Goal: Obtain resource: Obtain resource

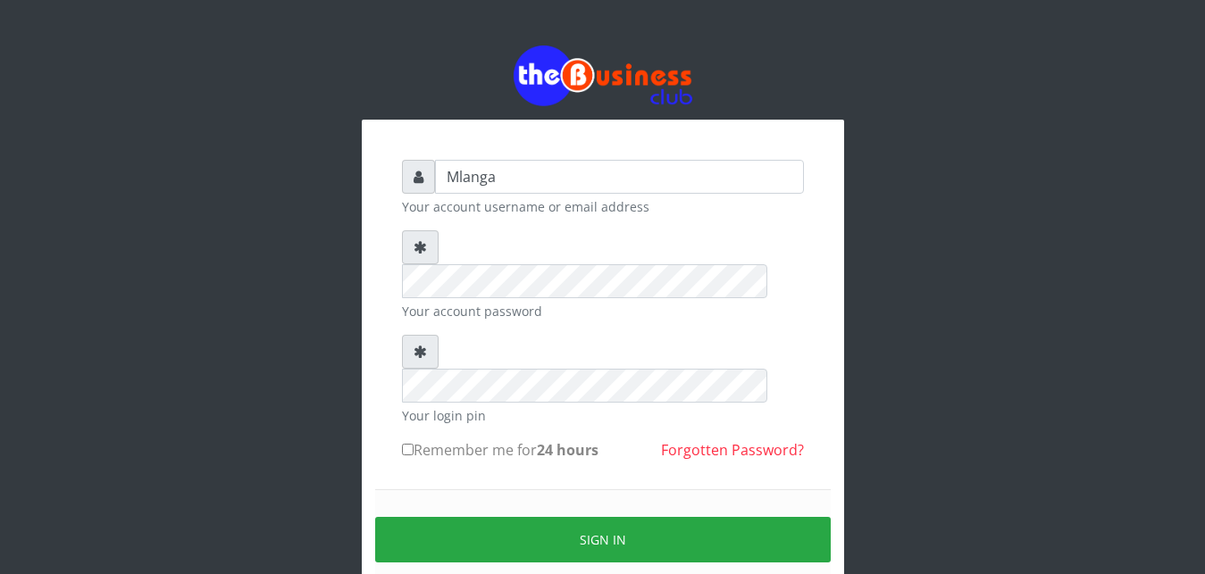
scroll to position [68, 0]
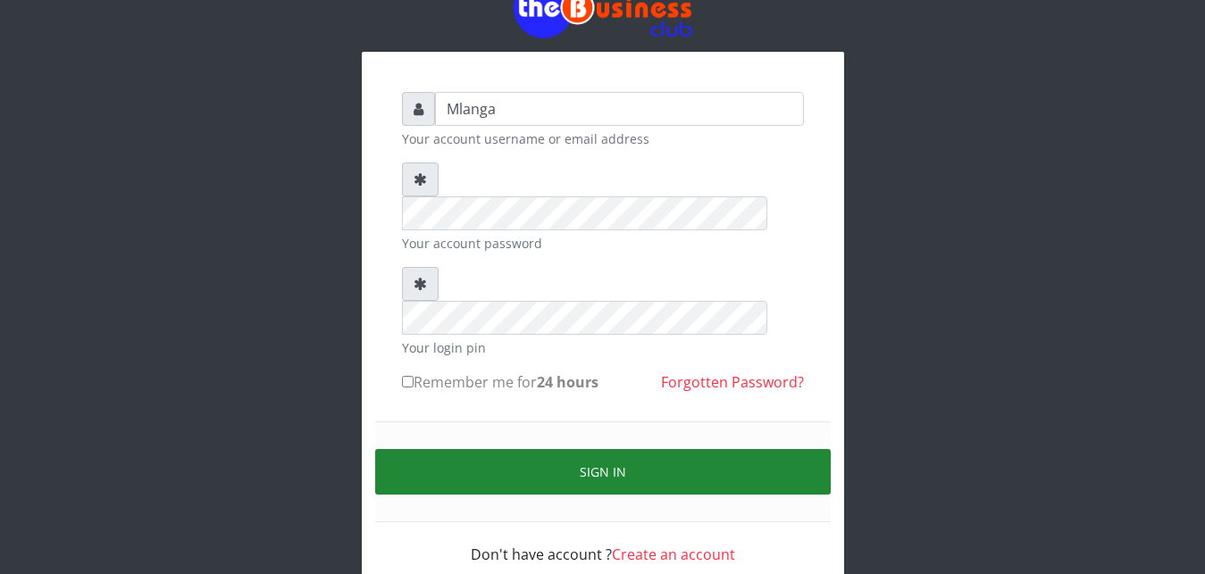
click at [596, 449] on button "Sign in" at bounding box center [602, 472] width 455 height 46
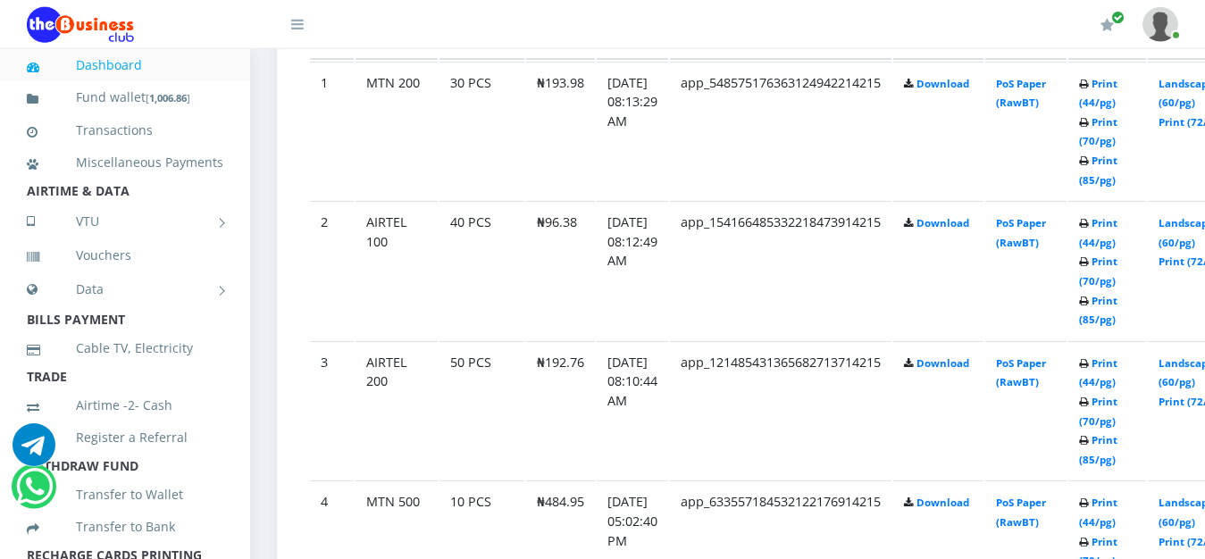
scroll to position [1048, 0]
click at [1117, 367] on link "Print (44/pg)" at bounding box center [1098, 373] width 38 height 33
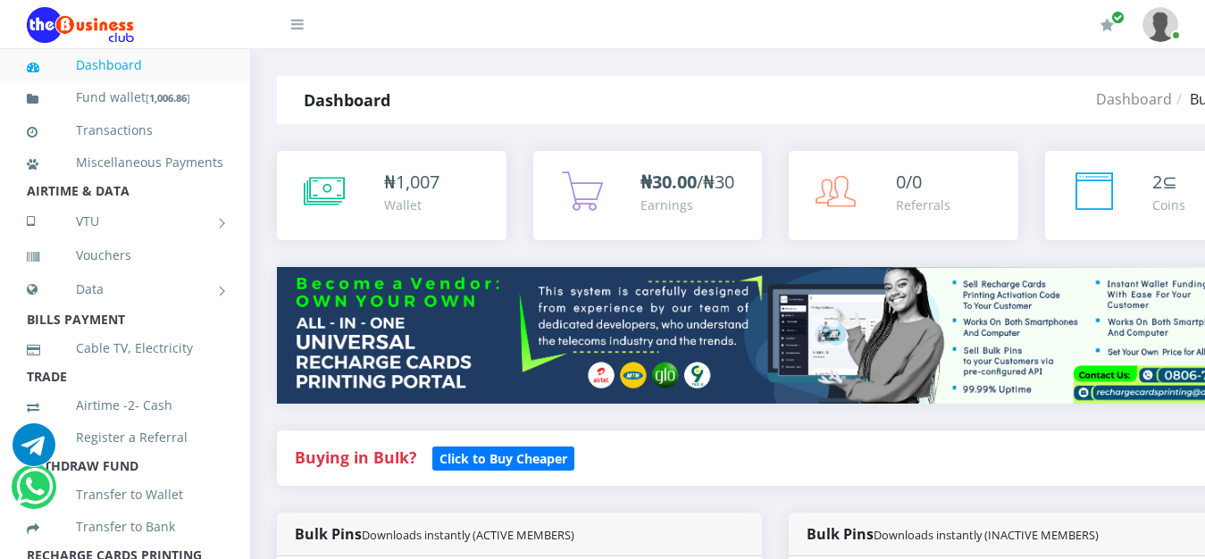
scroll to position [1048, 0]
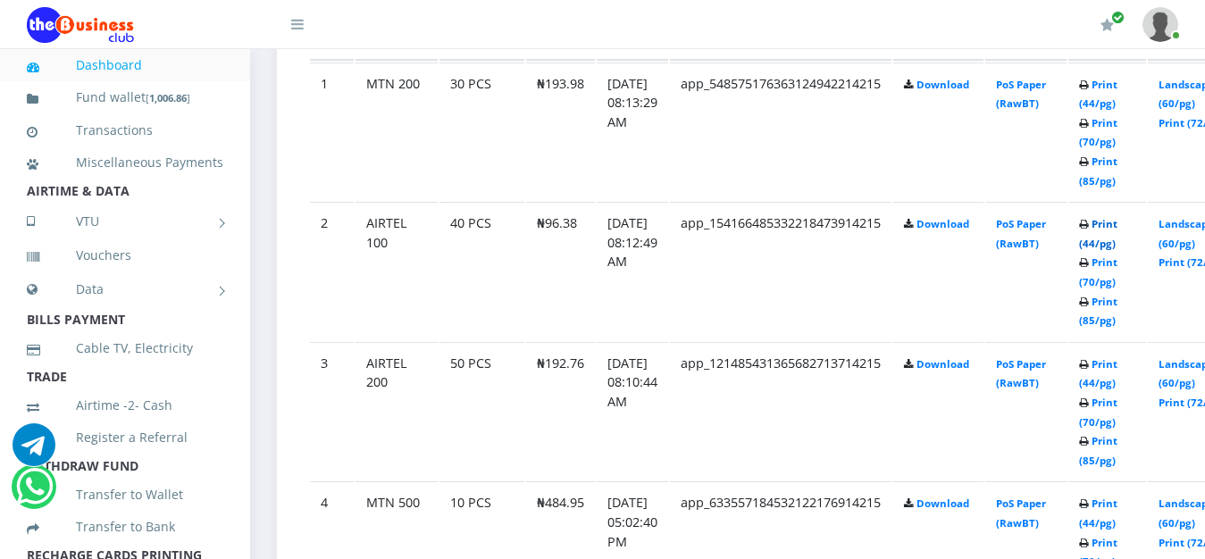
click at [1117, 229] on link "Print (44/pg)" at bounding box center [1098, 233] width 38 height 33
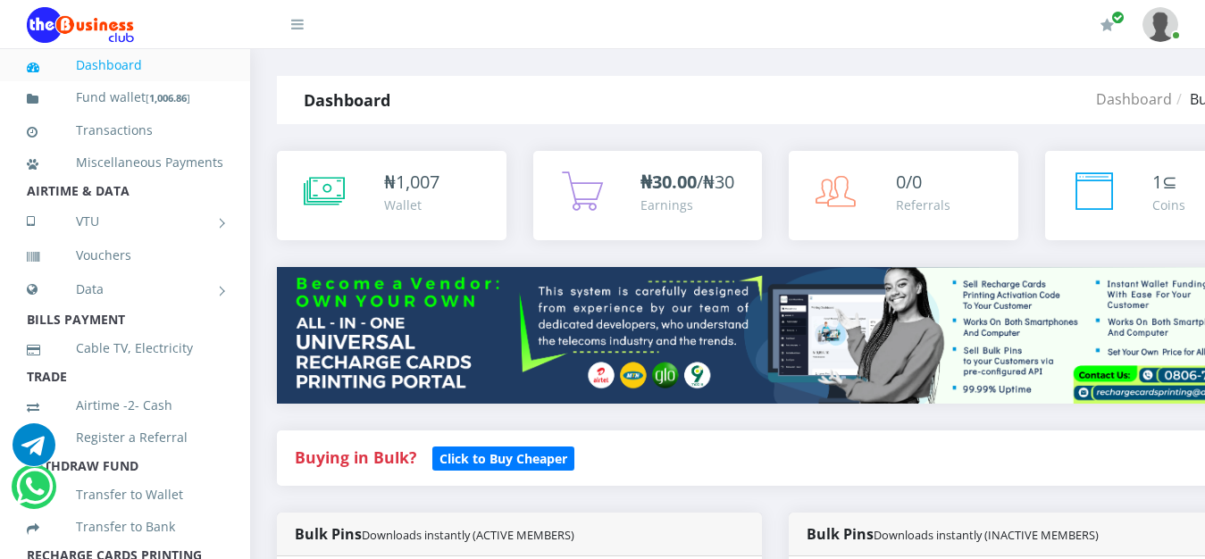
scroll to position [1048, 0]
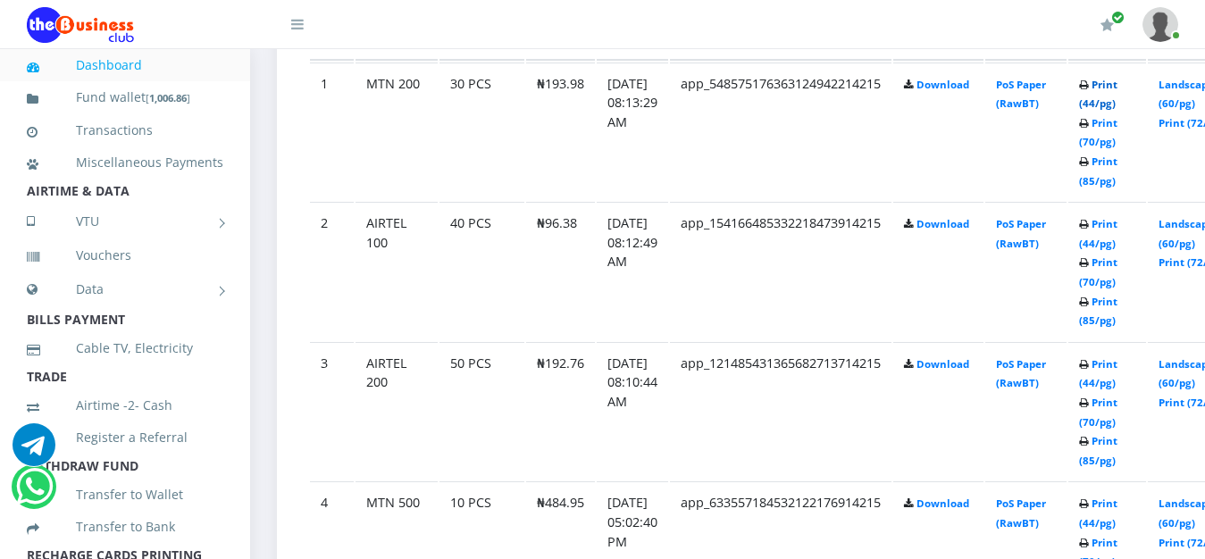
click at [1117, 88] on link "Print (44/pg)" at bounding box center [1098, 94] width 38 height 33
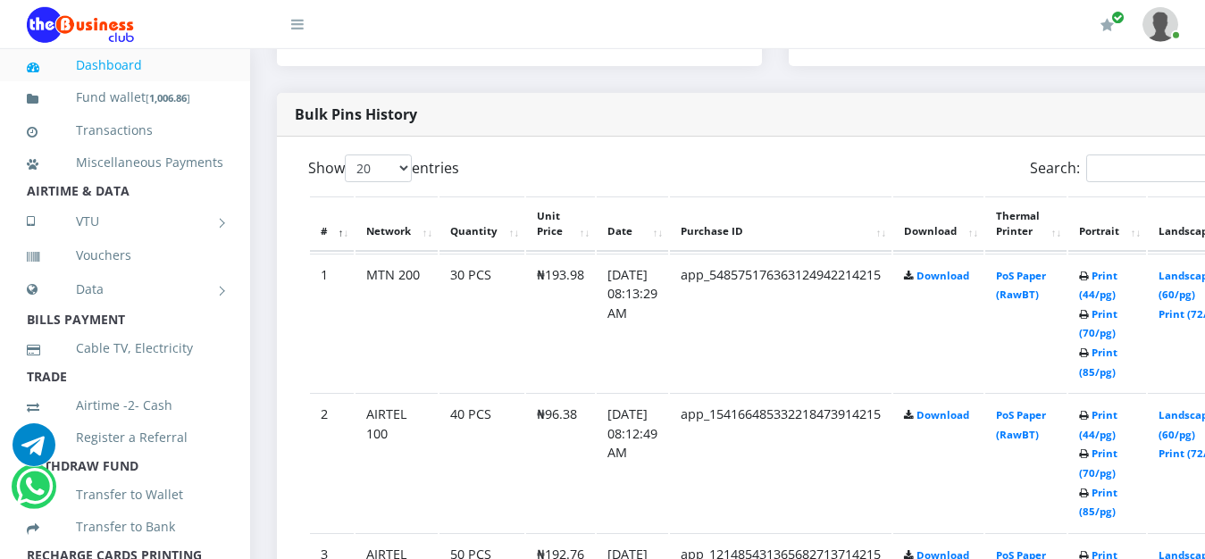
scroll to position [865, 0]
